Goal: Transaction & Acquisition: Purchase product/service

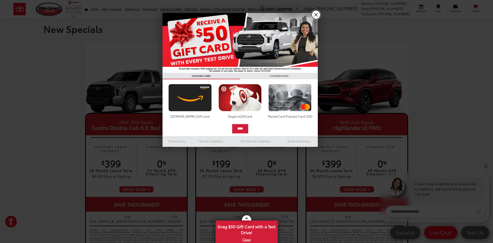
click at [316, 14] on link "X" at bounding box center [316, 14] width 9 height 9
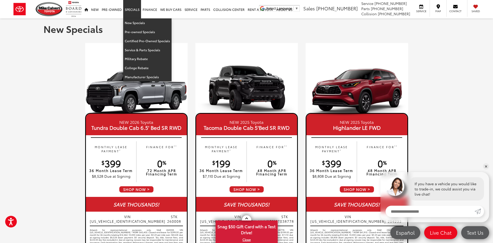
click at [124, 10] on link "Specials" at bounding box center [132, 9] width 18 height 18
click at [134, 21] on link "New Specials" at bounding box center [147, 22] width 48 height 9
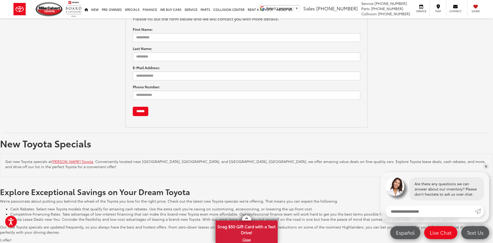
scroll to position [803, 0]
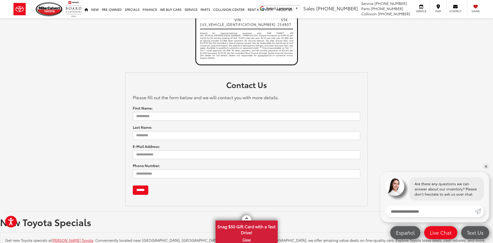
scroll to position [829, 0]
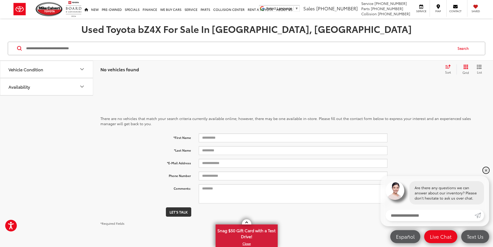
click at [488, 170] on link "✕" at bounding box center [486, 170] width 6 height 6
